Goal: Find specific page/section: Find specific page/section

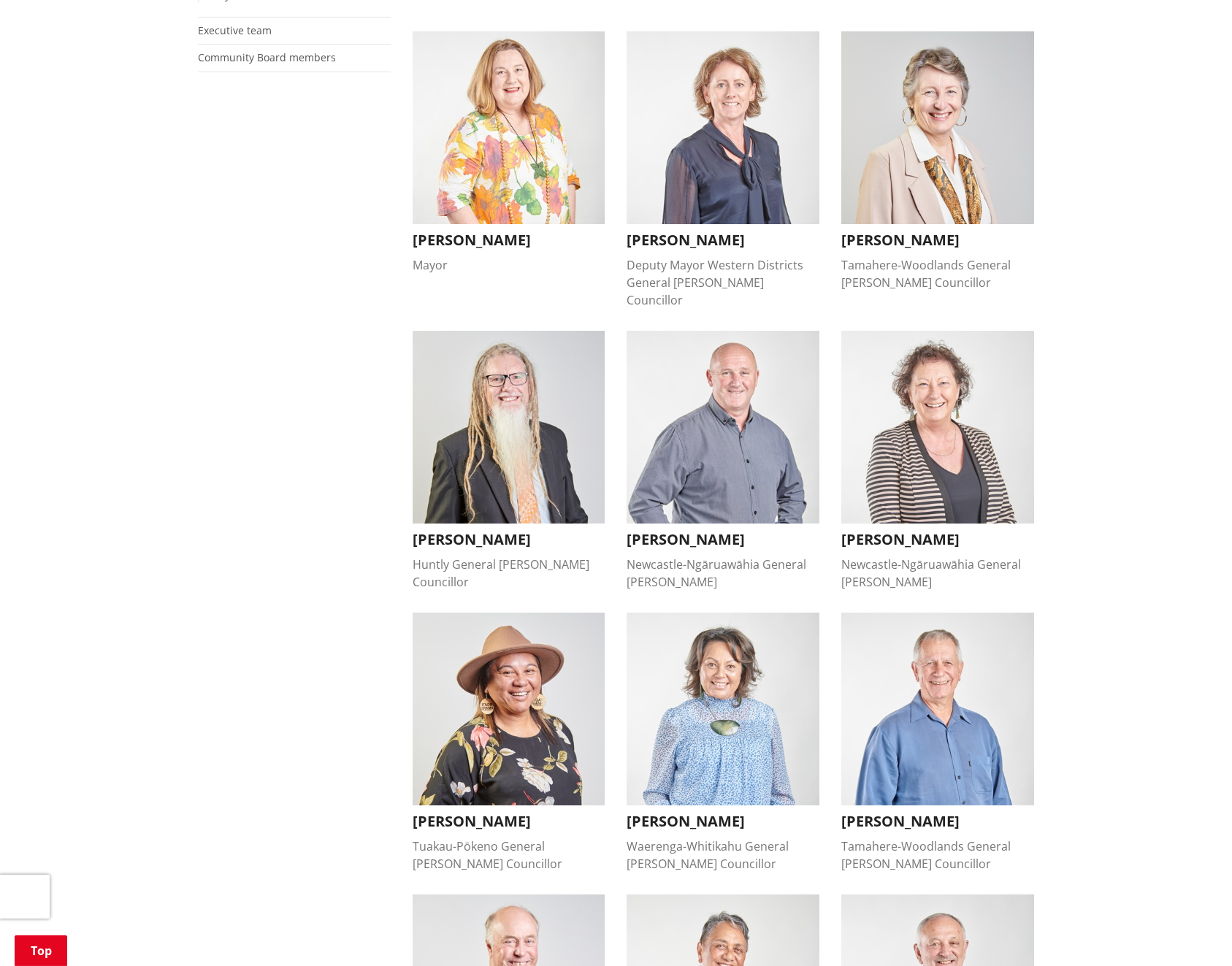
scroll to position [403, 0]
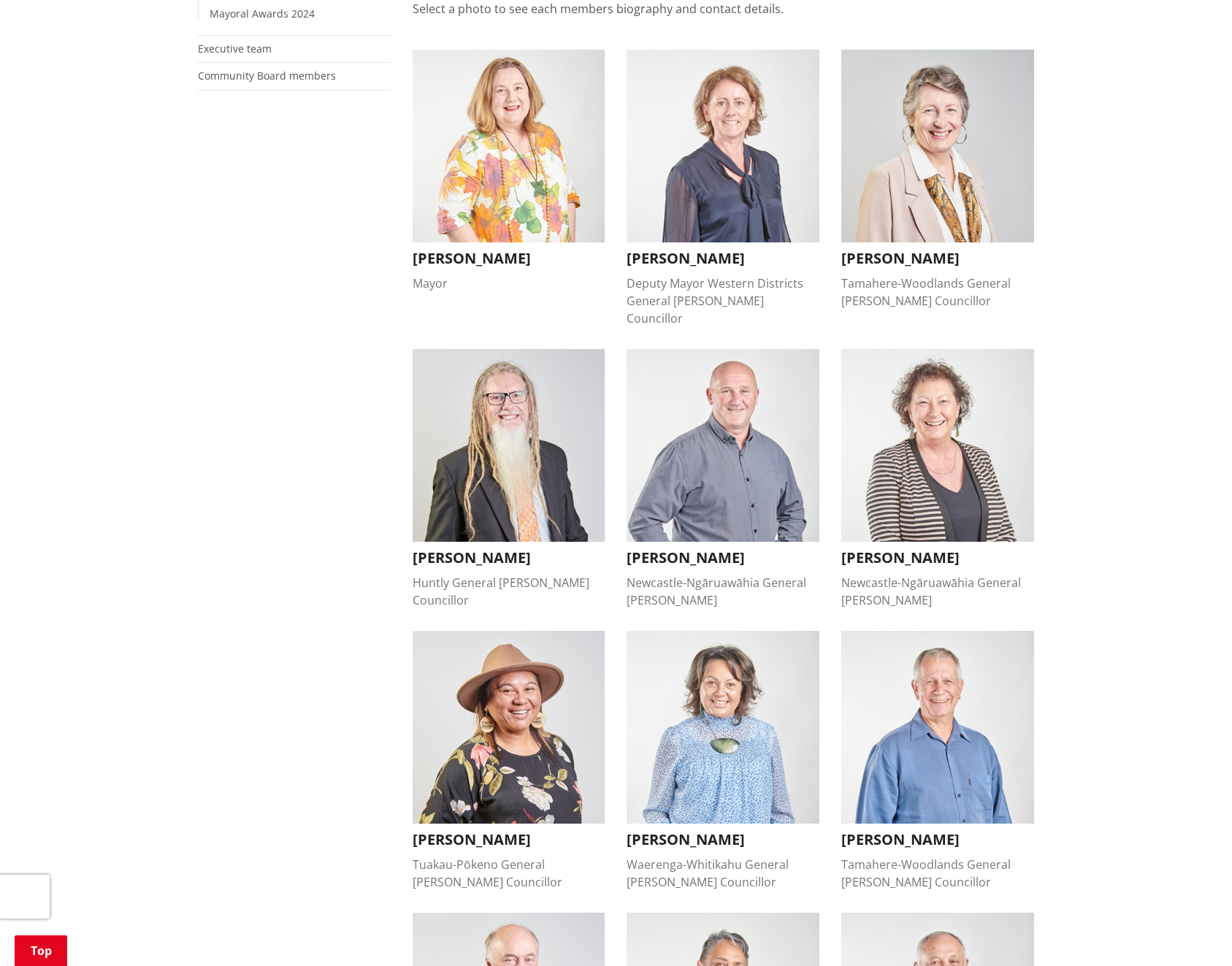
click at [488, 465] on img "button" at bounding box center [509, 445] width 193 height 193
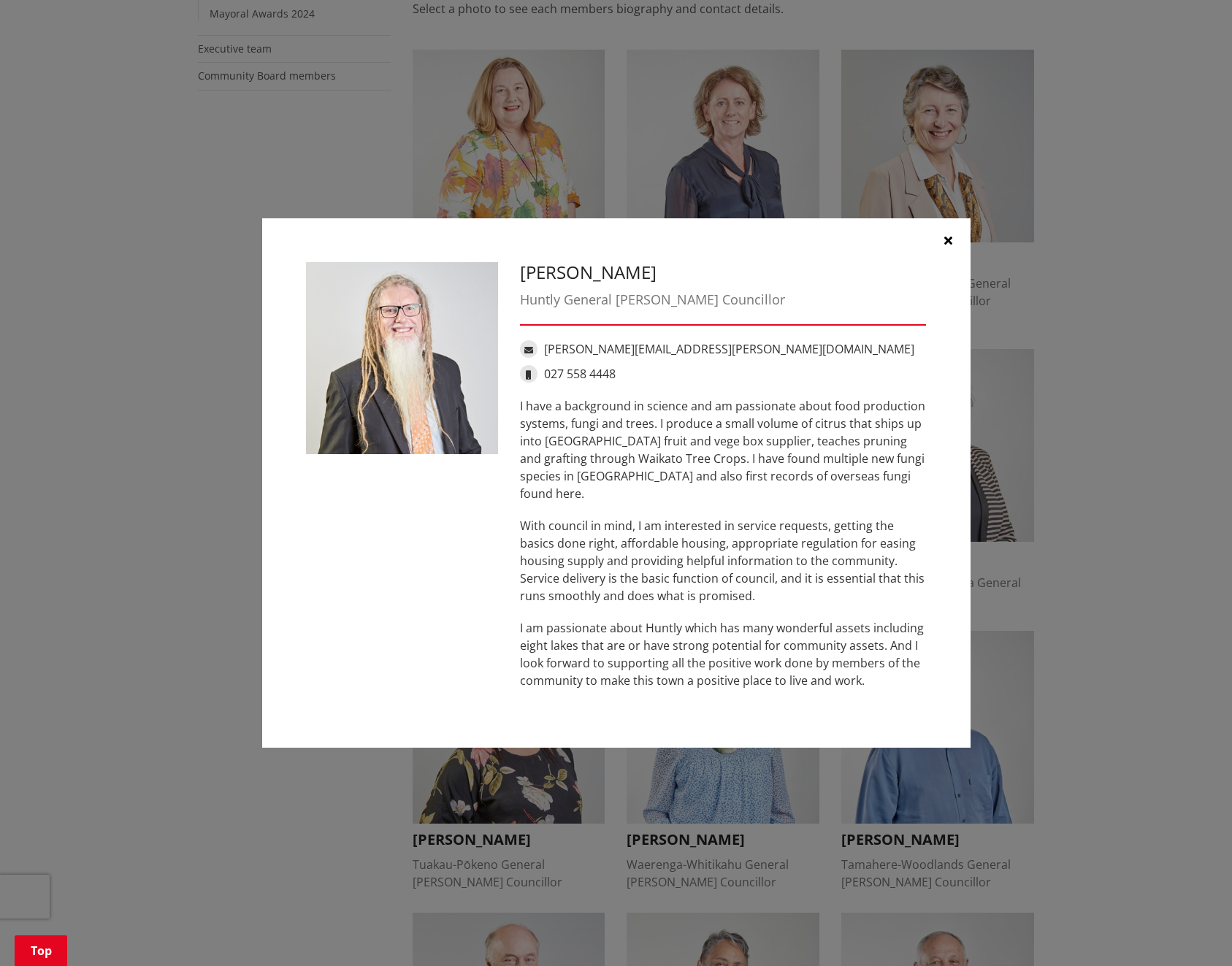
click at [944, 246] on icon "button" at bounding box center [948, 241] width 8 height 12
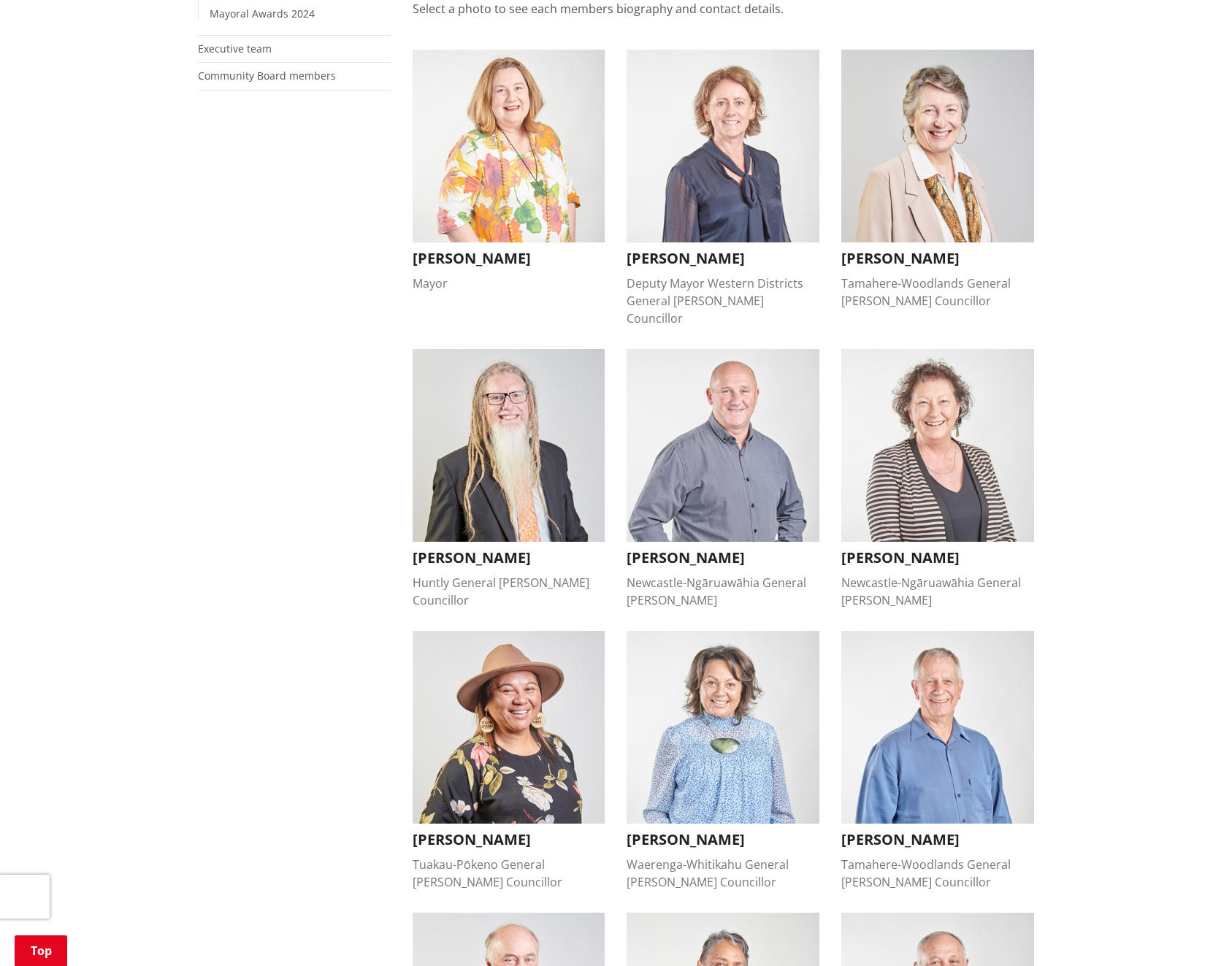
click at [731, 472] on img "button" at bounding box center [723, 445] width 193 height 193
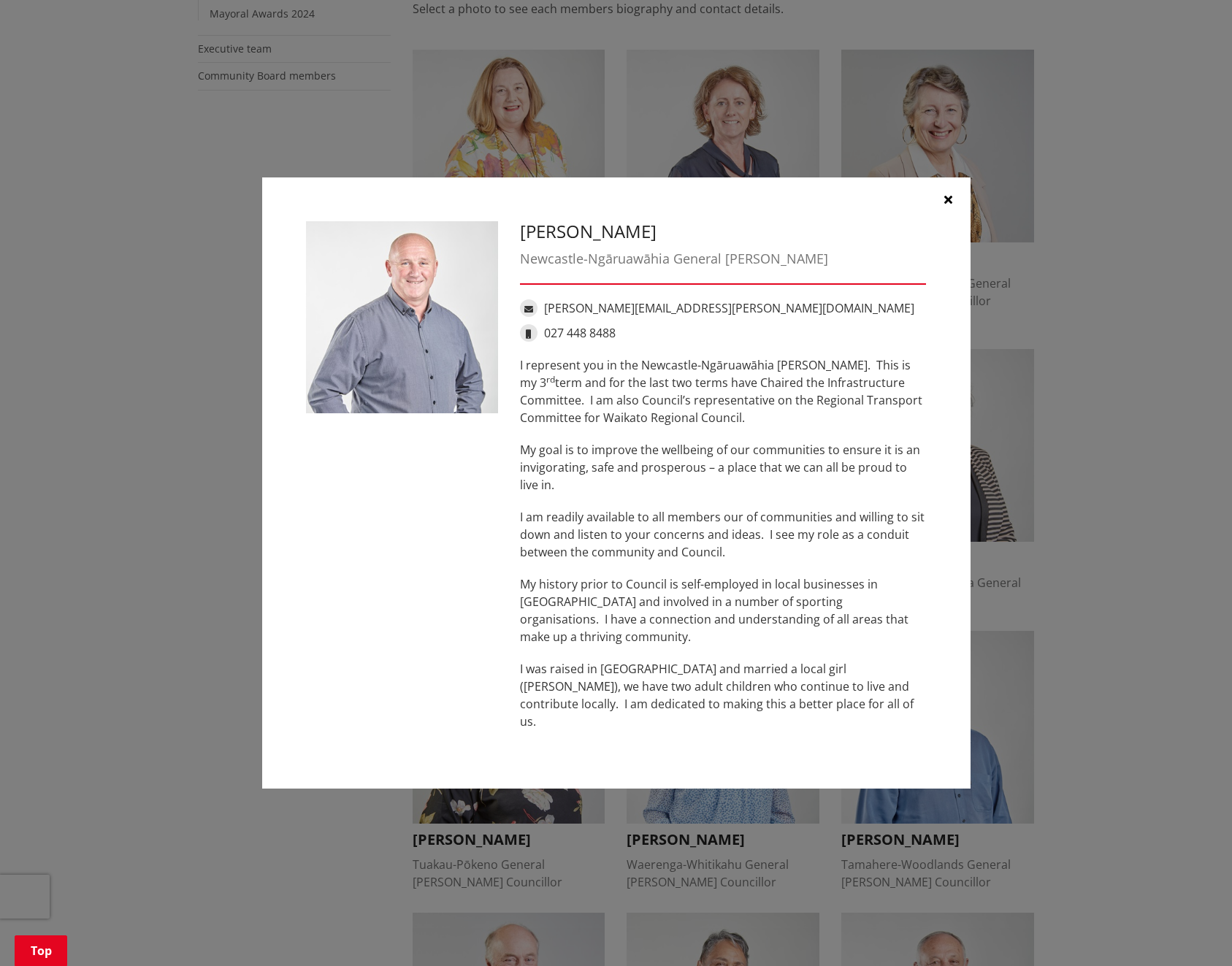
click at [948, 205] on icon "button" at bounding box center [948, 200] width 8 height 12
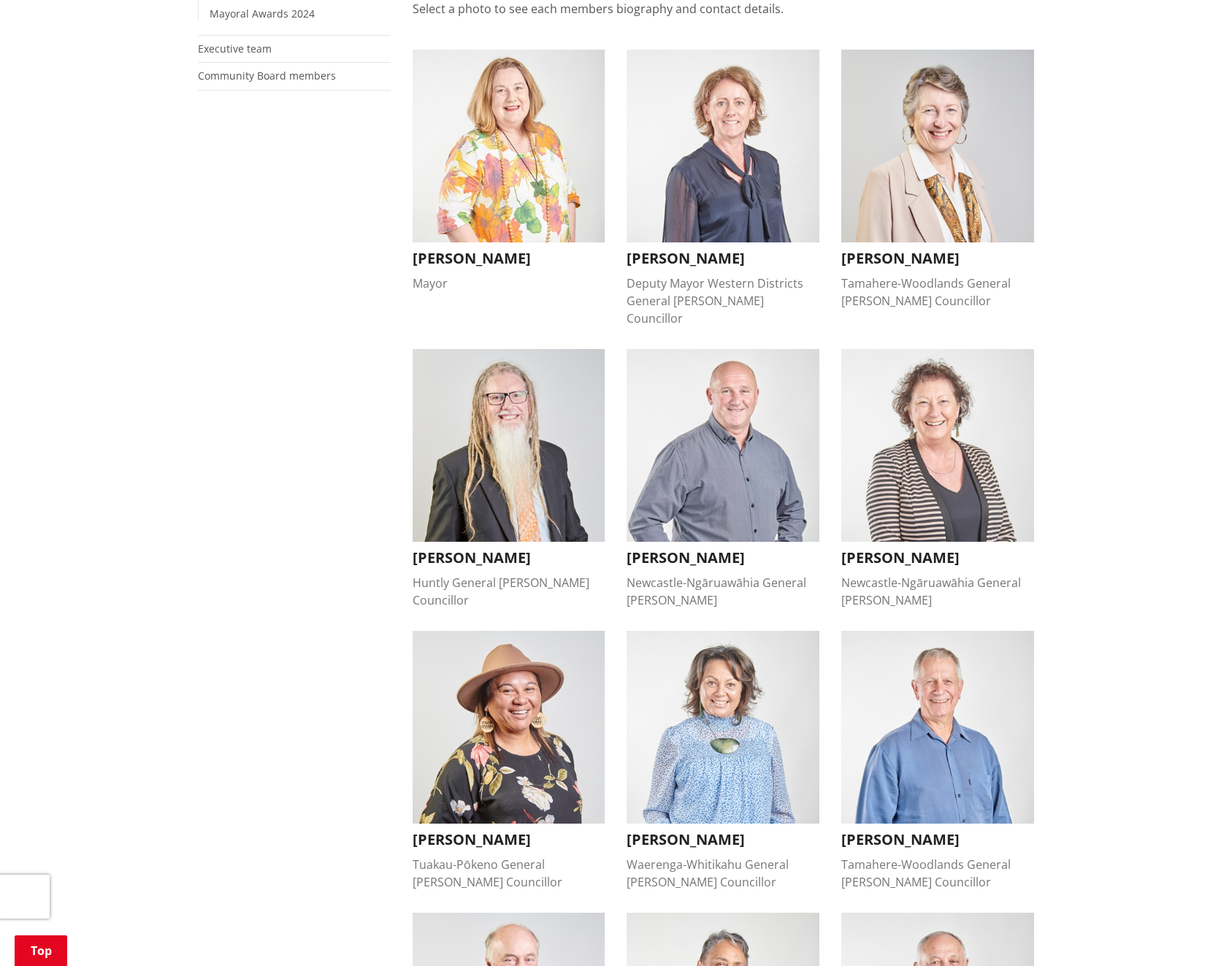
click at [944, 481] on img "button" at bounding box center [937, 445] width 193 height 193
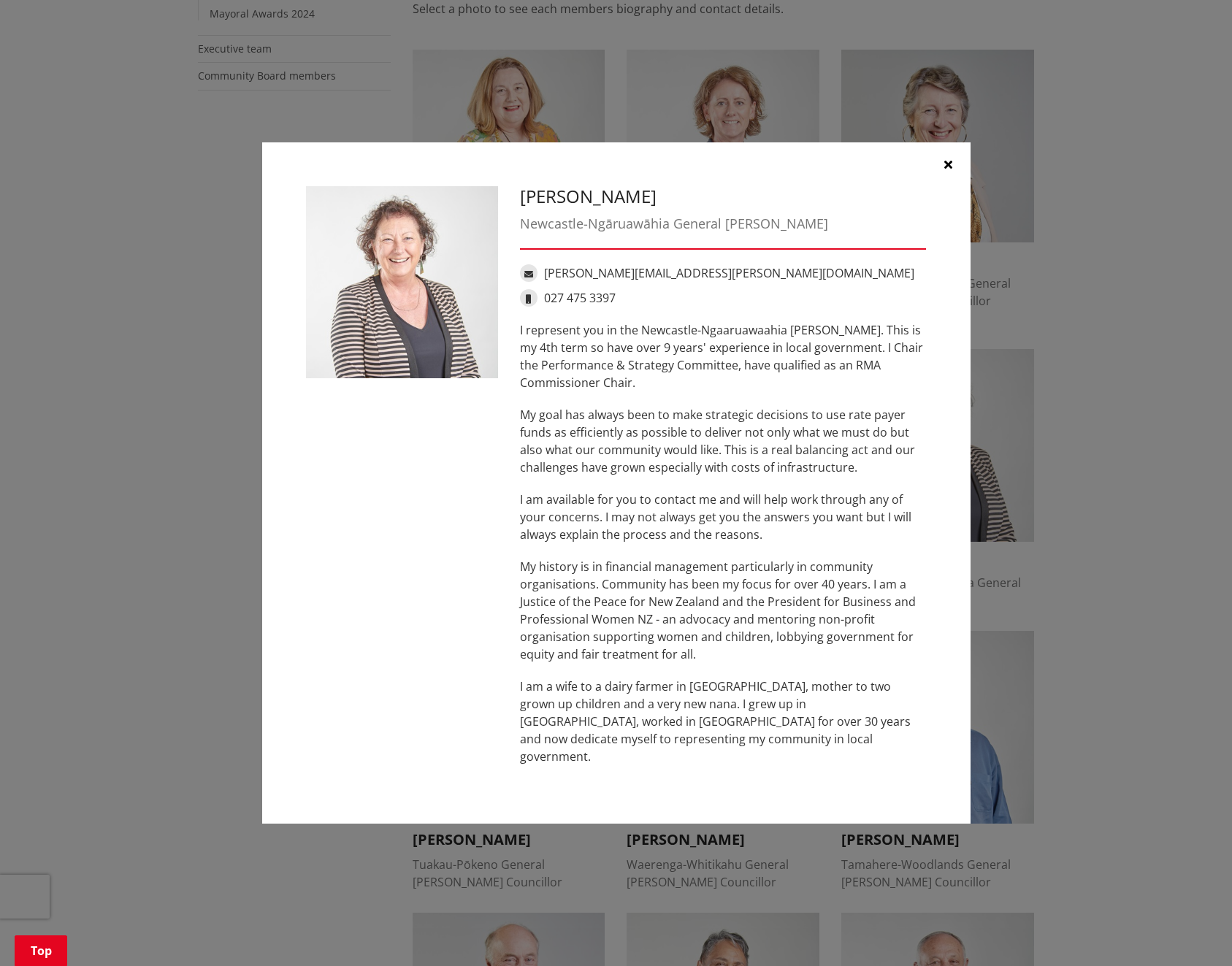
click at [944, 170] on icon "button" at bounding box center [948, 165] width 8 height 12
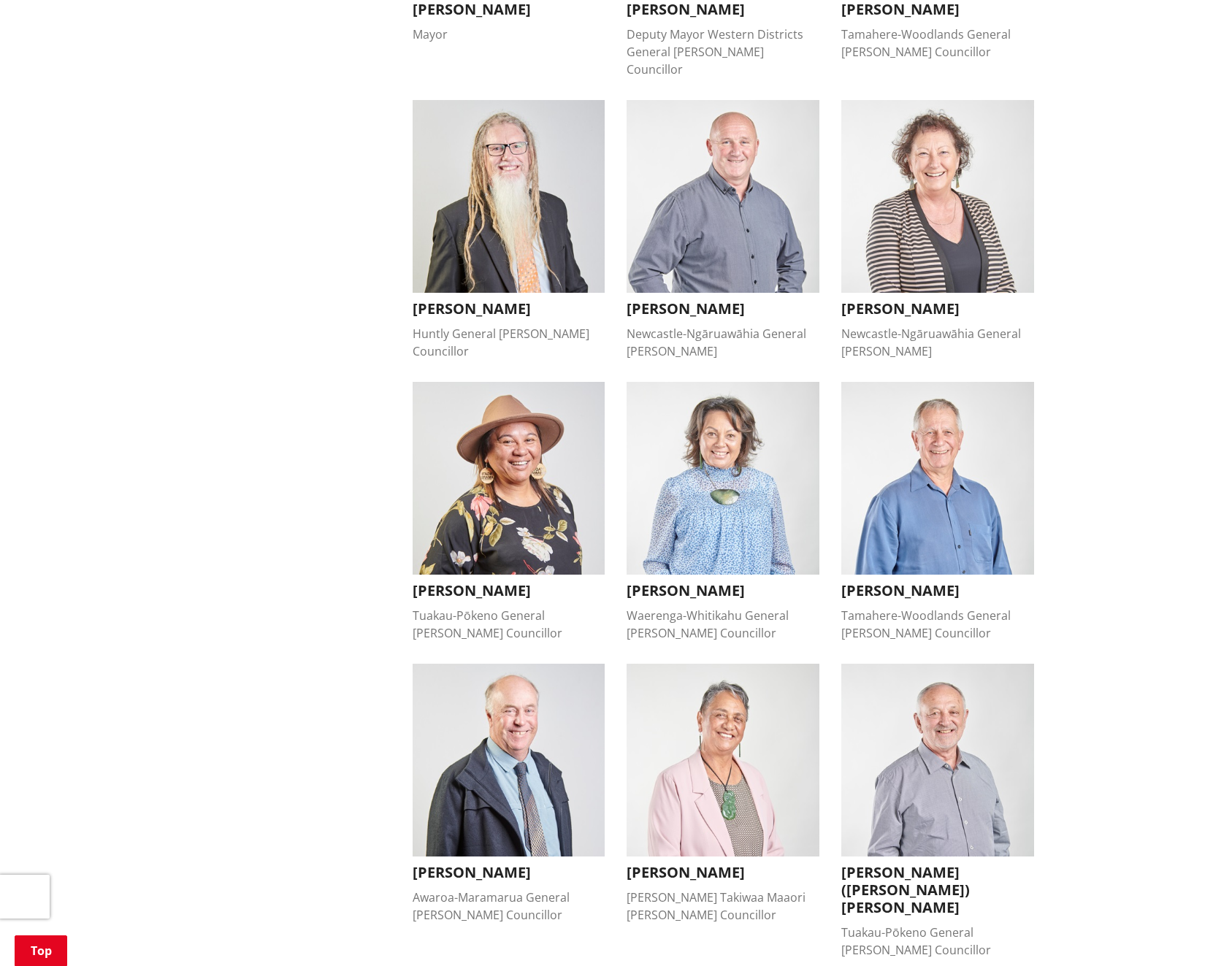
scroll to position [706, 0]
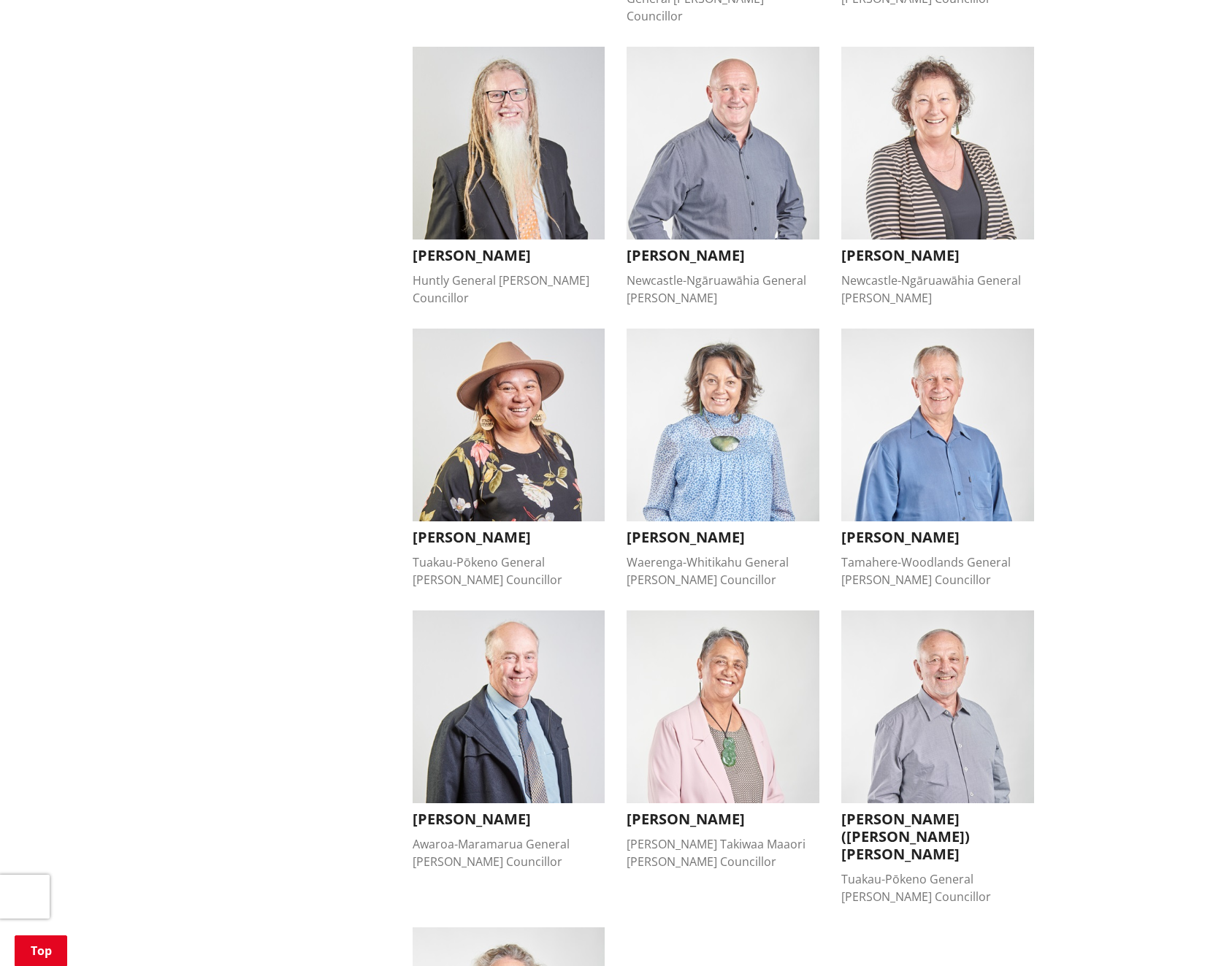
click at [962, 466] on img "button" at bounding box center [937, 425] width 193 height 193
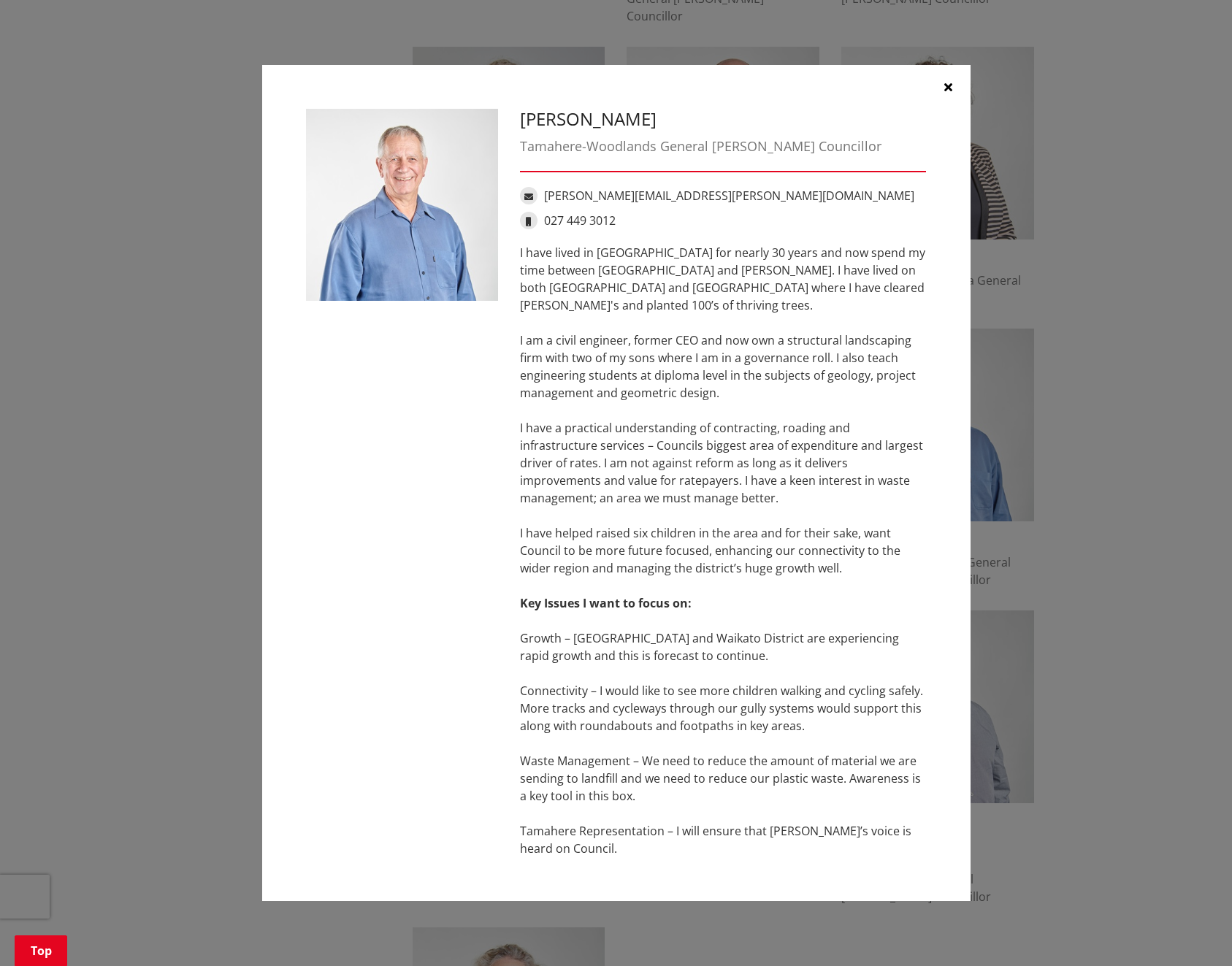
drag, startPoint x: 529, startPoint y: 630, endPoint x: 741, endPoint y: 854, distance: 308.4
click at [741, 854] on div "I have lived in [GEOGRAPHIC_DATA] for nearly 30 years and now spend my time bet…" at bounding box center [723, 551] width 407 height 614
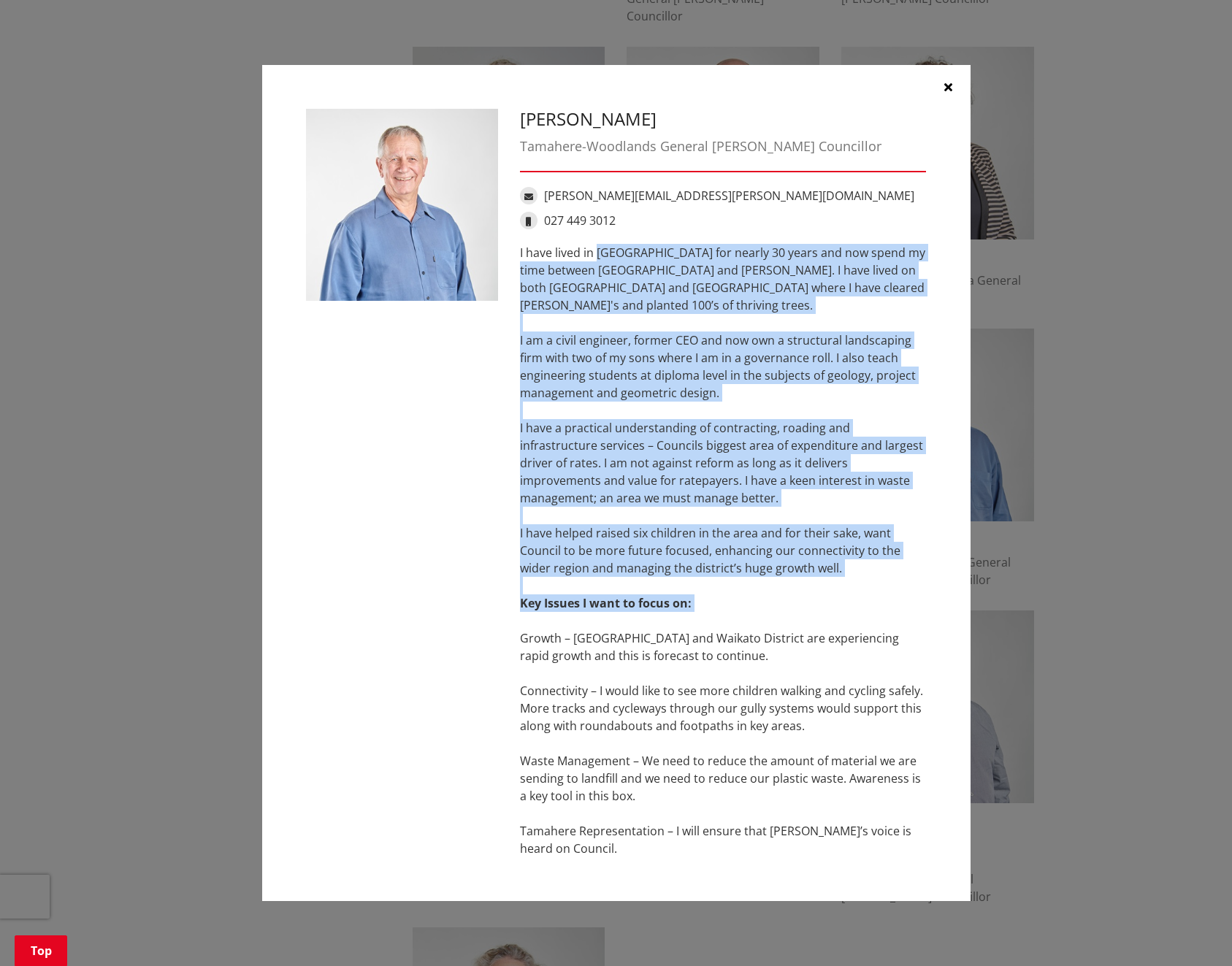
drag, startPoint x: 526, startPoint y: 259, endPoint x: 670, endPoint y: 630, distance: 398.0
click at [670, 630] on div "I have lived in [GEOGRAPHIC_DATA] for nearly 30 years and now spend my time bet…" at bounding box center [723, 551] width 407 height 614
click at [717, 387] on div "I have lived in [GEOGRAPHIC_DATA] for nearly 30 years and now spend my time bet…" at bounding box center [723, 551] width 407 height 614
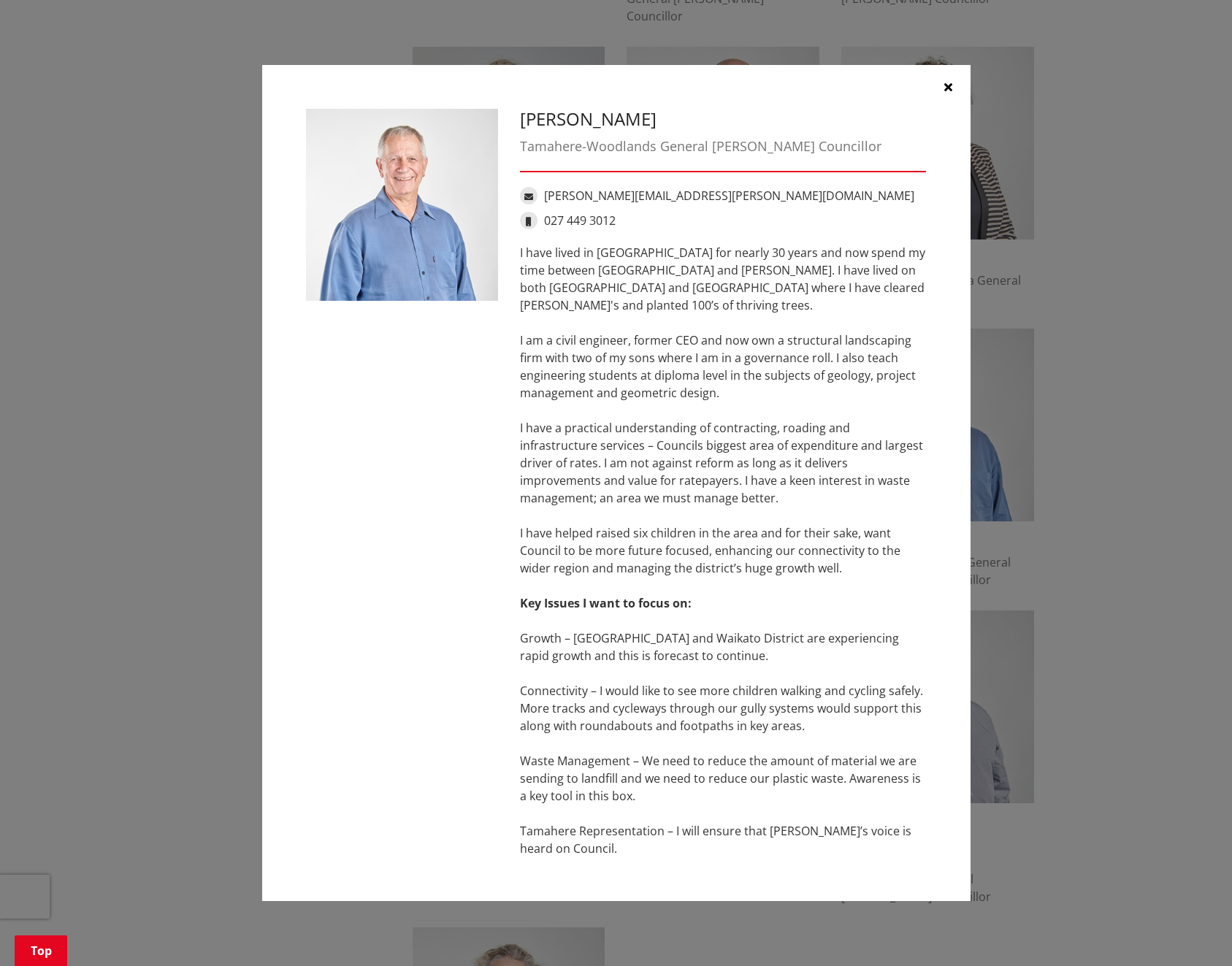
click at [947, 82] on icon "button" at bounding box center [948, 87] width 8 height 12
